Goal: Navigation & Orientation: Find specific page/section

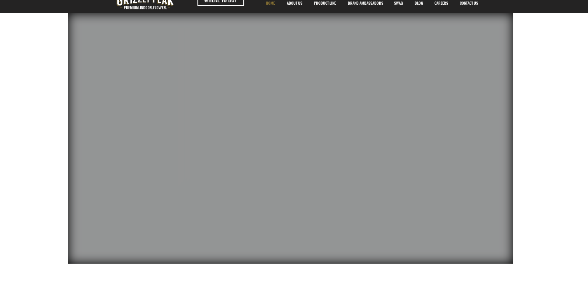
scroll to position [10, 0]
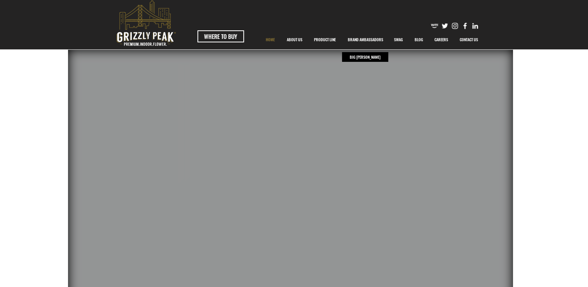
click at [373, 40] on p "BRAND AMBASSADORS" at bounding box center [365, 39] width 43 height 19
click at [364, 53] on p "BIG [PERSON_NAME]" at bounding box center [365, 57] width 35 height 10
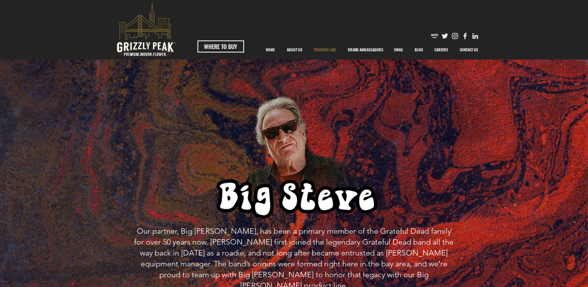
click at [330, 46] on p "PRODUCT LINE" at bounding box center [325, 49] width 30 height 19
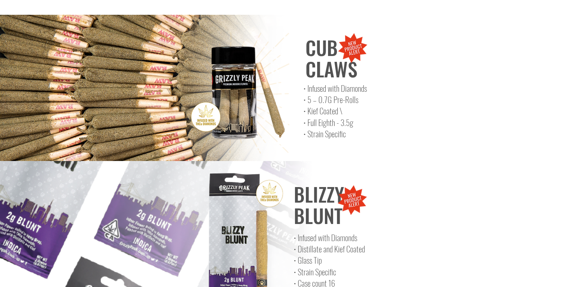
scroll to position [3193, 0]
